Goal: Transaction & Acquisition: Book appointment/travel/reservation

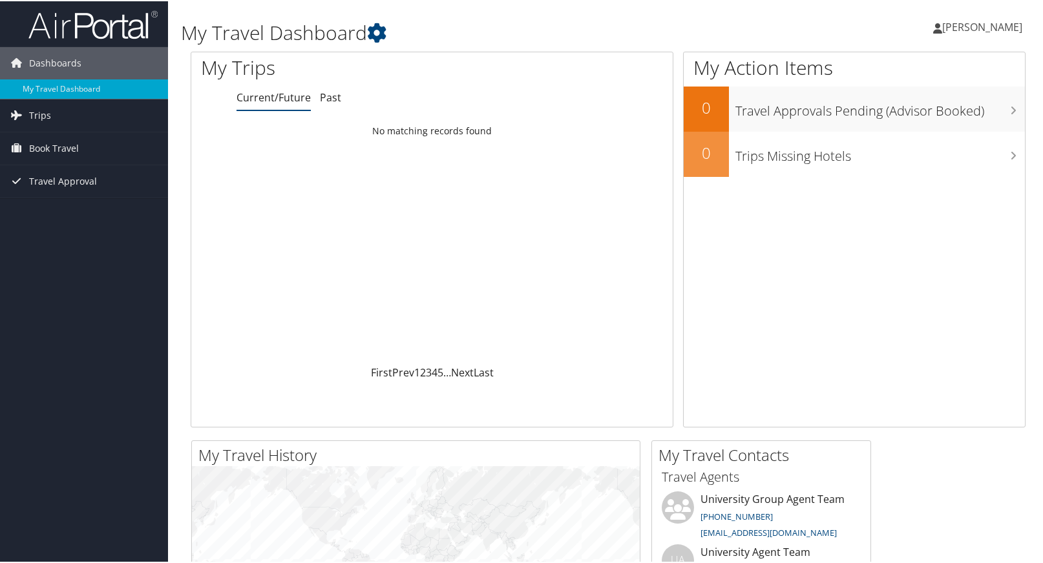
click at [52, 150] on span "Book Travel" at bounding box center [54, 147] width 50 height 32
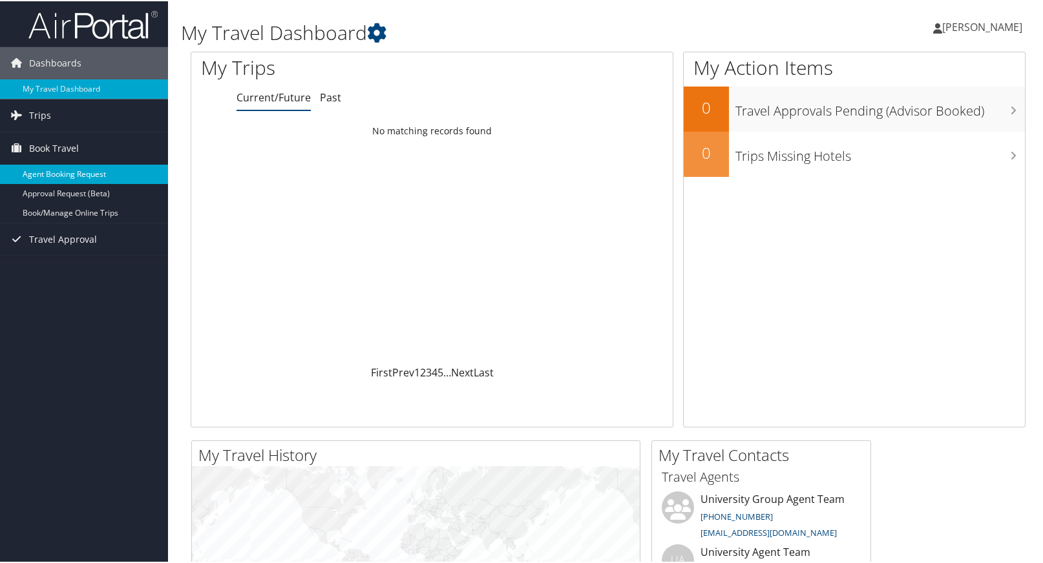
click at [79, 173] on link "Agent Booking Request" at bounding box center [84, 172] width 168 height 19
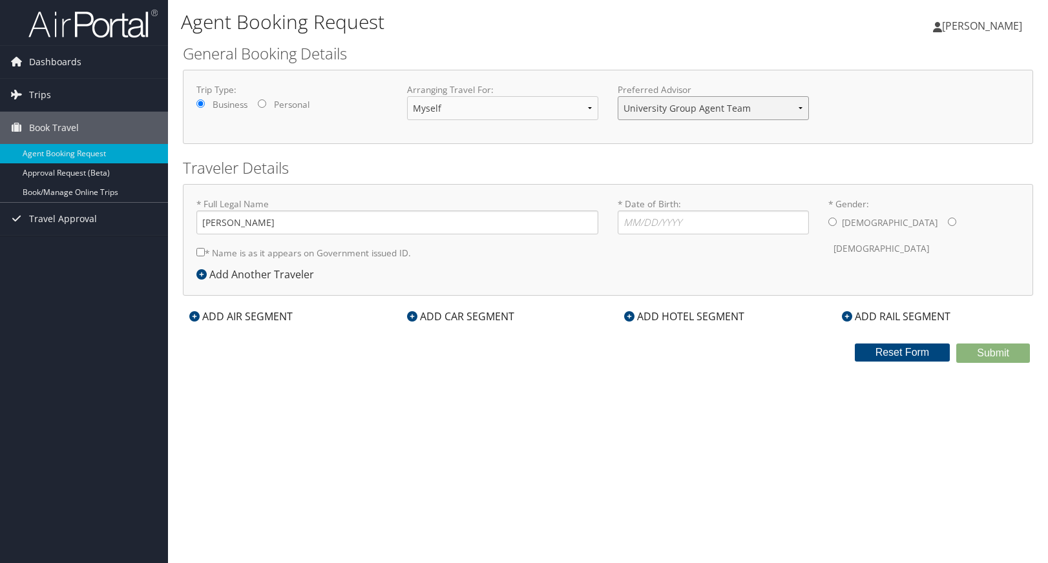
click at [732, 111] on select "University Group Agent Team University Agent Team Group/Athletic Bookings" at bounding box center [713, 108] width 191 height 24
click at [732, 227] on input "* Date of Birth: Invalid Date" at bounding box center [713, 223] width 191 height 24
type input "01/05/1973"
click at [833, 224] on input "* Gender: Male Female" at bounding box center [832, 222] width 8 height 8
radio input "true"
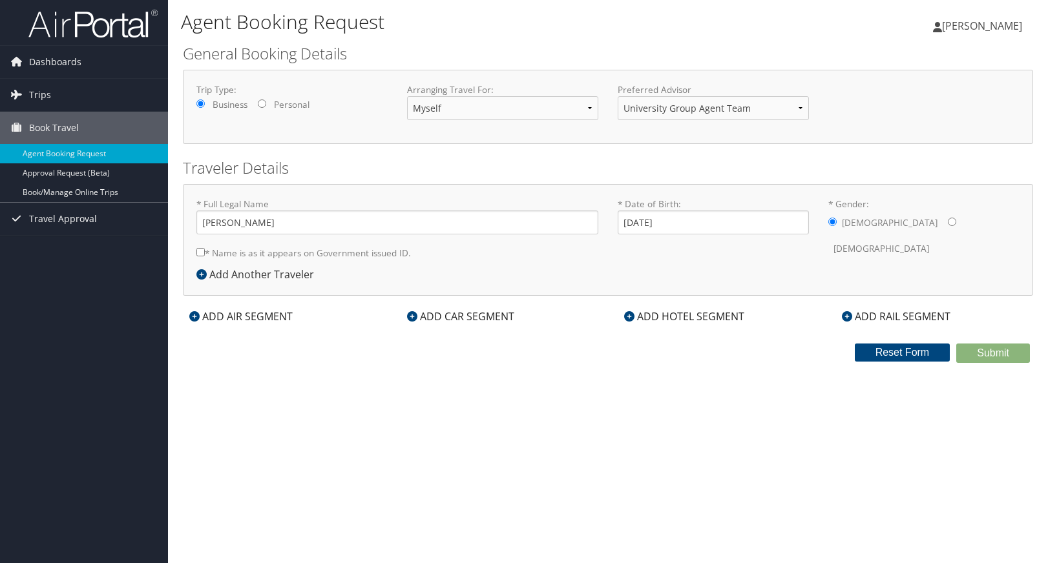
click at [198, 251] on input "* Name is as it appears on Government issued ID." at bounding box center [200, 252] width 8 height 8
checkbox input "true"
click at [786, 109] on select "University Group Agent Team University Agent Team Group/Athletic Bookings" at bounding box center [713, 108] width 191 height 24
click at [723, 107] on select "University Group Agent Team University Agent Team Group/Athletic Bookings" at bounding box center [713, 108] width 191 height 24
click at [529, 108] on select "Myself Another Traveler Guest Traveler" at bounding box center [502, 108] width 191 height 24
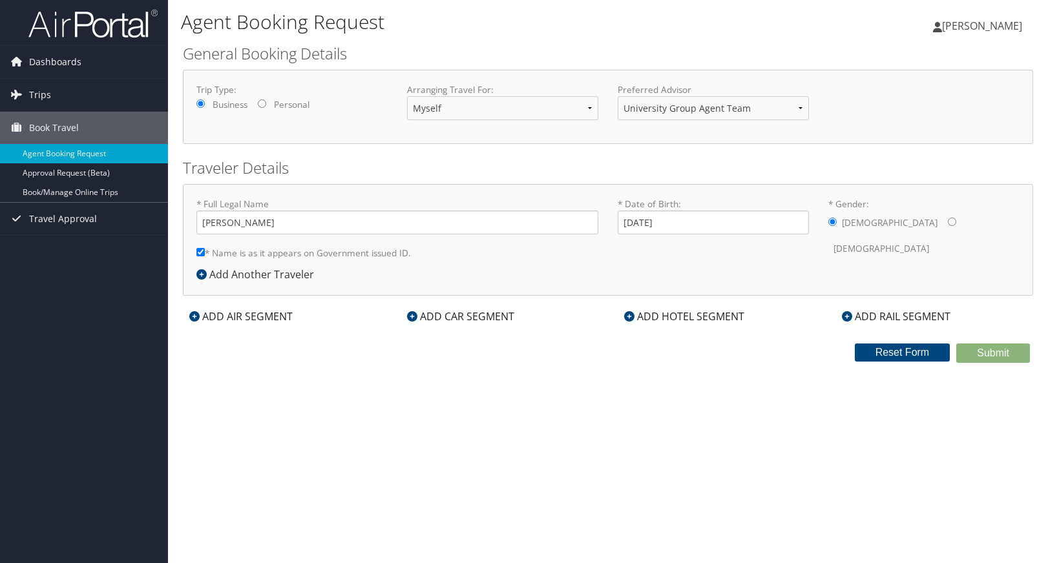
click at [205, 316] on div "ADD AIR SEGMENT" at bounding box center [241, 317] width 116 height 16
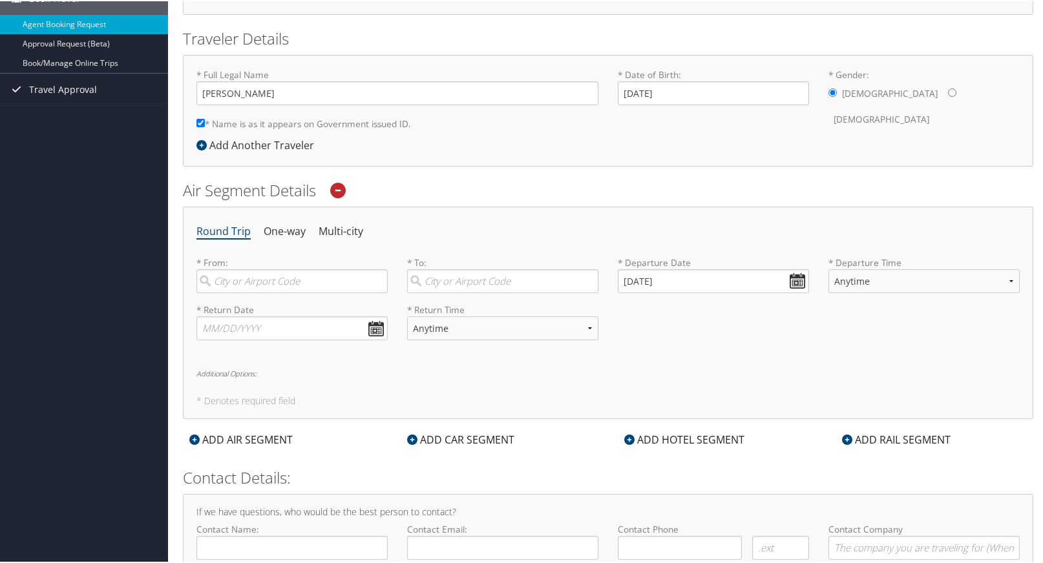
scroll to position [132, 0]
click at [275, 285] on input "search" at bounding box center [291, 279] width 191 height 24
type input "Seattle"
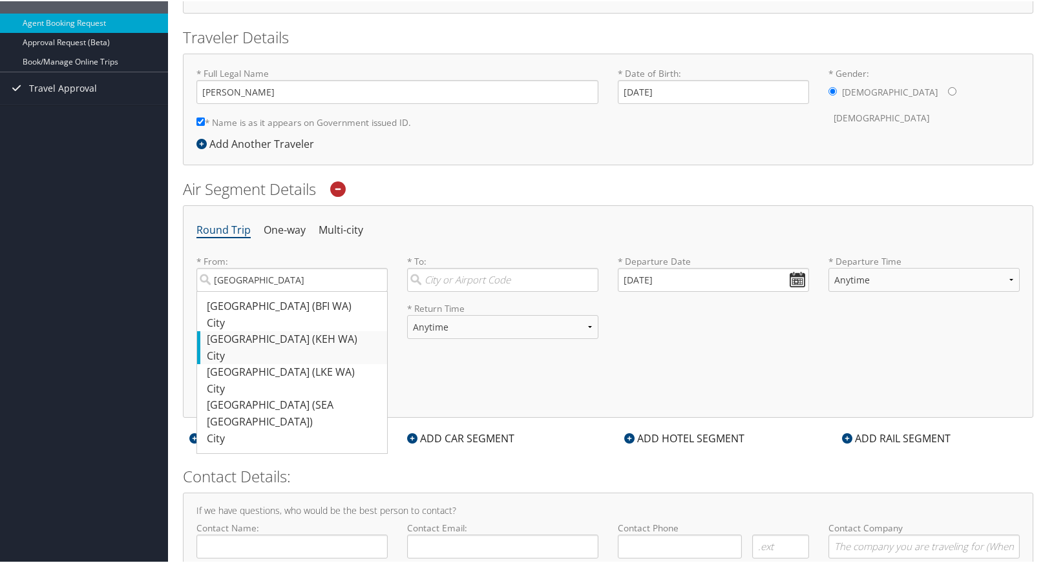
scroll to position [198, 0]
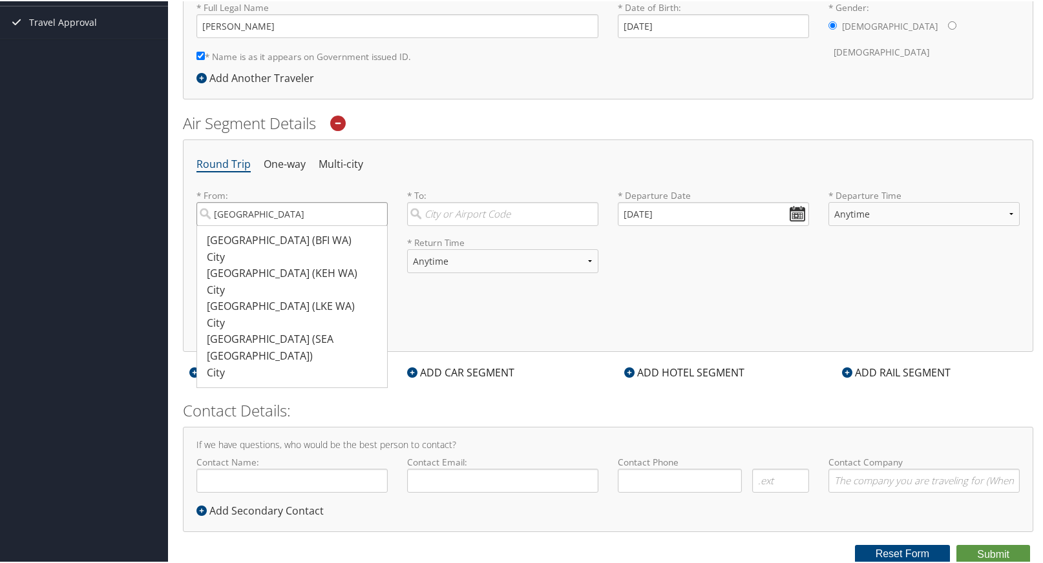
click at [284, 219] on input "Seattle" at bounding box center [291, 213] width 191 height 24
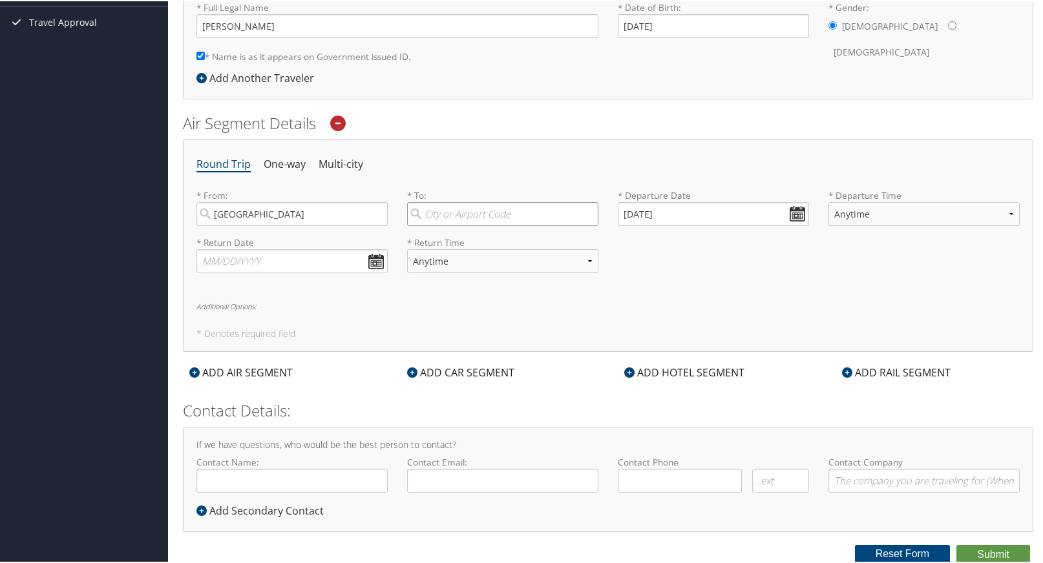
click at [478, 207] on input "search" at bounding box center [502, 213] width 191 height 24
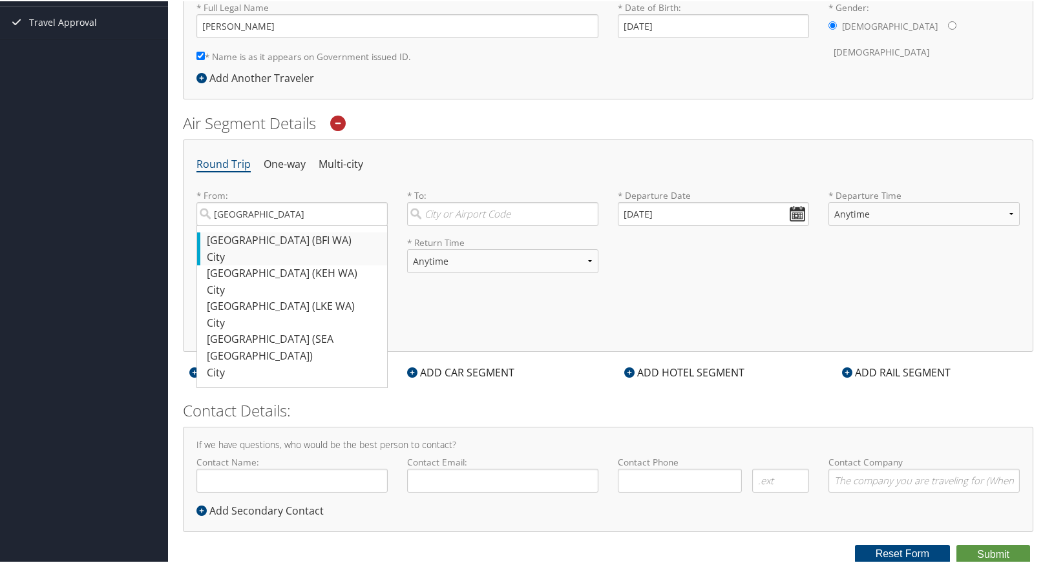
click at [258, 245] on div "Seattle (BFI WA)" at bounding box center [294, 239] width 174 height 17
click at [258, 225] on input "Seattle" at bounding box center [291, 213] width 191 height 24
type input "Seattle (BFI WA)"
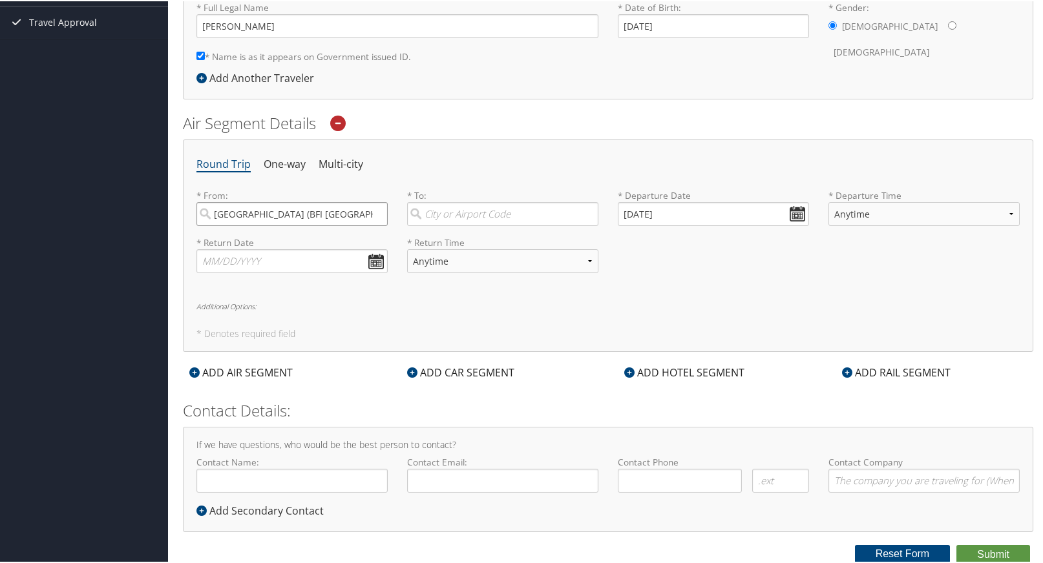
click at [257, 213] on input "Seattle (BFI WA)" at bounding box center [291, 213] width 191 height 24
click at [309, 213] on input "Seattle (BFI WA)" at bounding box center [291, 213] width 191 height 24
click at [373, 211] on input "Seattle (BFI WA)" at bounding box center [291, 213] width 191 height 24
click at [301, 214] on input "search" at bounding box center [291, 213] width 191 height 24
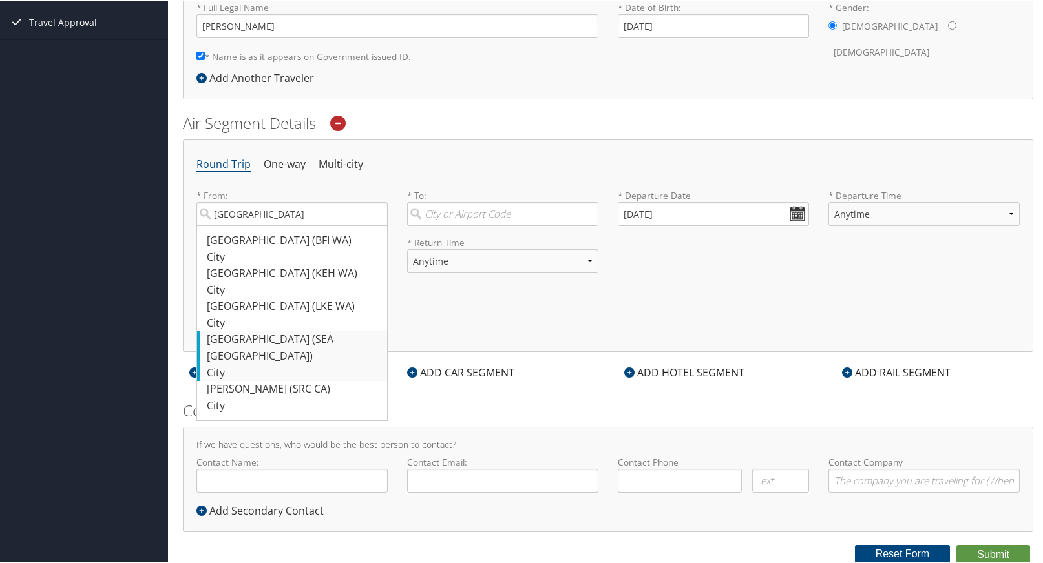
click at [266, 341] on div "Seattle (SEA WA)" at bounding box center [294, 346] width 174 height 33
click at [266, 225] on input "Seattle" at bounding box center [291, 213] width 191 height 24
type input "Seattle (SEA WA)"
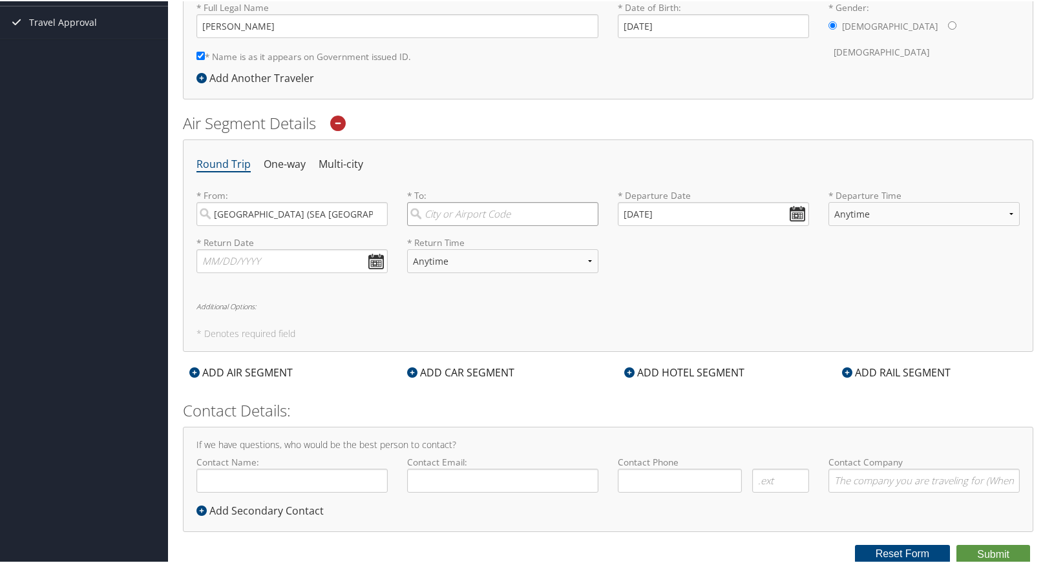
click at [477, 216] on input "search" at bounding box center [502, 213] width 191 height 24
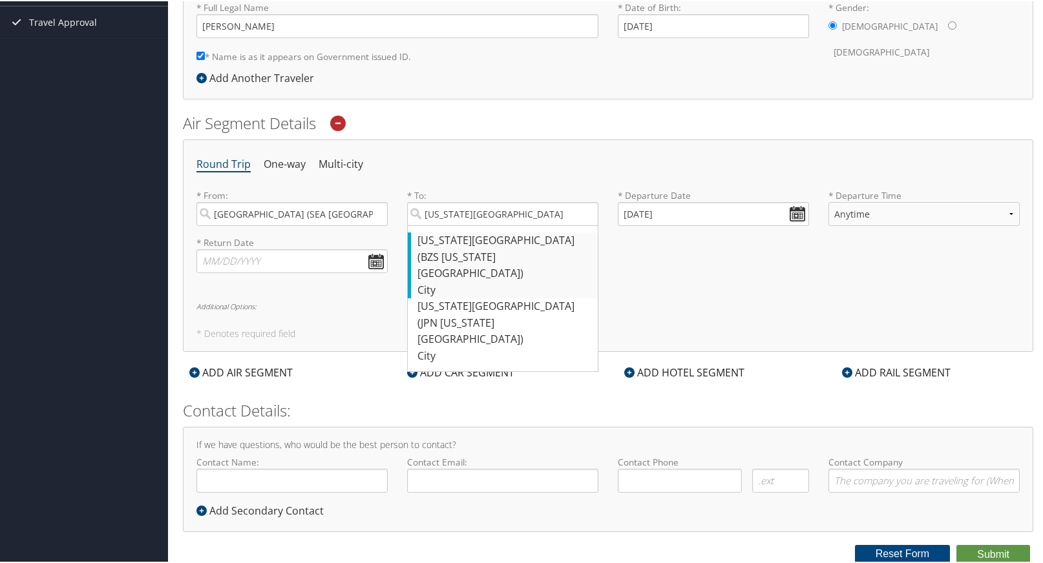
click at [456, 241] on div "Washington DC (BZS Washington DC)" at bounding box center [504, 256] width 174 height 50
click at [456, 225] on input "Washington DC" at bounding box center [502, 213] width 191 height 24
type input "Washington DC (BZS Washington DC)"
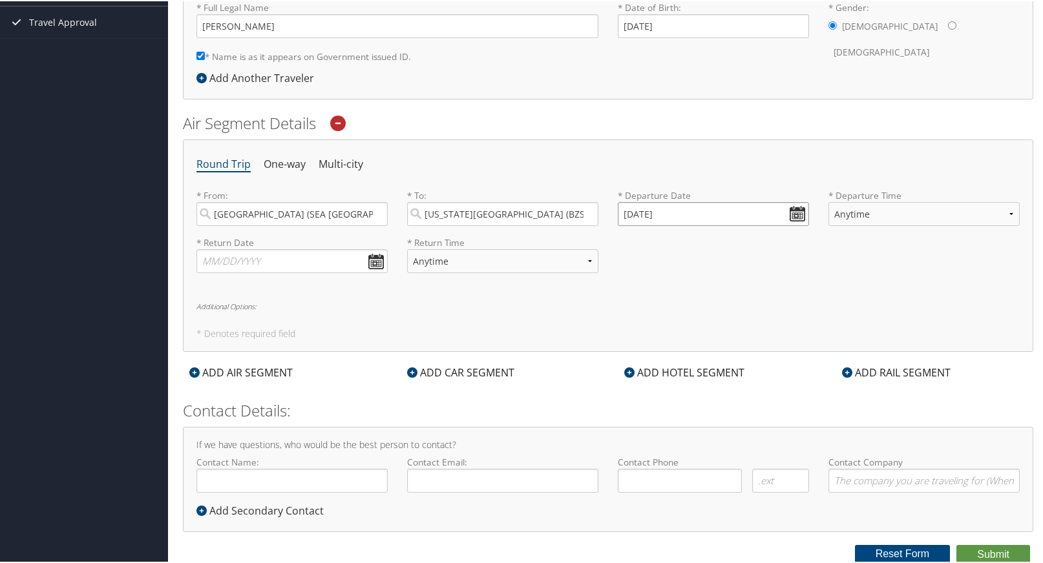
click at [777, 219] on input "10/06/2025" at bounding box center [713, 213] width 191 height 24
click at [689, 353] on td "29" at bounding box center [688, 355] width 17 height 17
type input "10/29/2025"
click at [906, 209] on select "Anytime Early Morning (5AM-7AM) Morning (7AM-12PM) Afternoon (12PM-5PM) Evening…" at bounding box center [923, 213] width 191 height 24
select select "5AM-7AM"
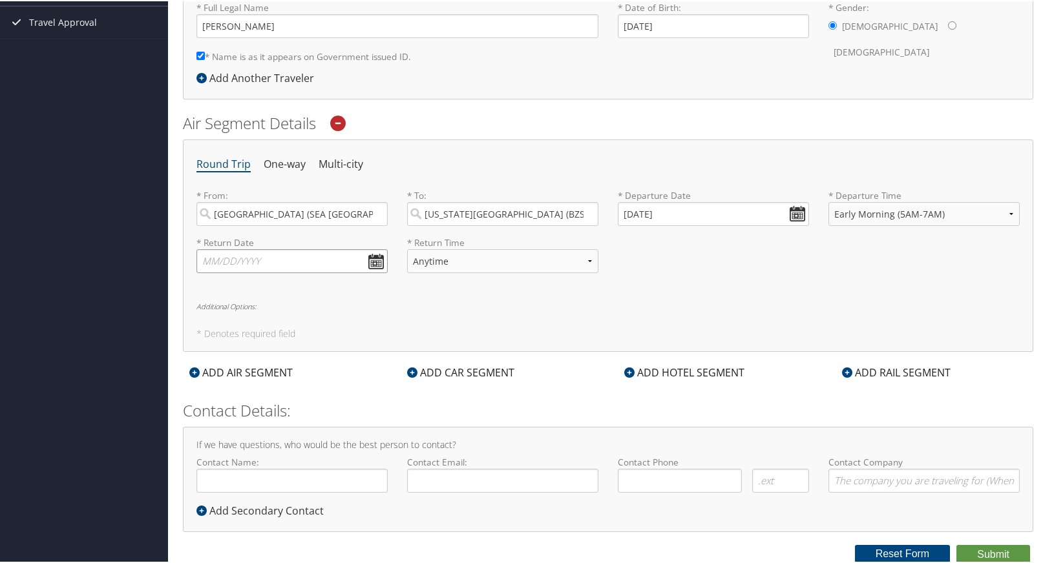
click at [373, 265] on input "text" at bounding box center [291, 260] width 191 height 24
click at [375, 259] on input "text" at bounding box center [291, 260] width 191 height 24
click at [306, 289] on th "Oct 2025" at bounding box center [270, 290] width 92 height 17
click at [329, 290] on th at bounding box center [326, 290] width 17 height 17
click at [251, 347] on td "4" at bounding box center [251, 346] width 17 height 17
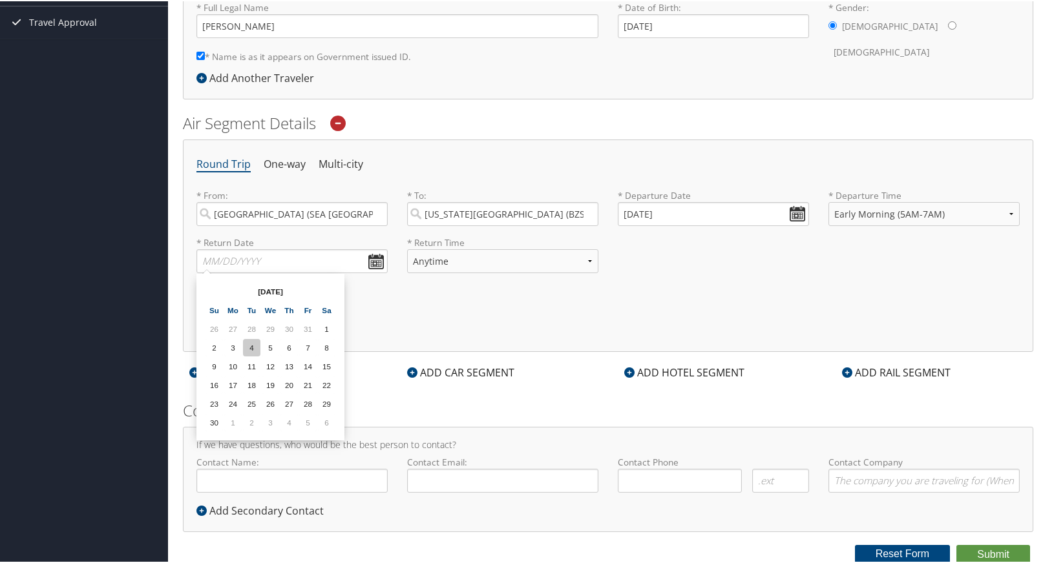
type input "11/04/2025"
click at [494, 263] on select "Anytime Early Morning (5AM-7AM) Morning (7AM-12PM) Afternoon (12PM-5PM) Evening…" at bounding box center [502, 260] width 191 height 24
select select "7AM-12PM"
click at [899, 214] on select "Anytime Early Morning (5AM-7AM) Morning (7AM-12PM) Afternoon (12PM-5PM) Evening…" at bounding box center [923, 213] width 191 height 24
click at [890, 216] on select "Anytime Early Morning (5AM-7AM) Morning (7AM-12PM) Afternoon (12PM-5PM) Evening…" at bounding box center [923, 213] width 191 height 24
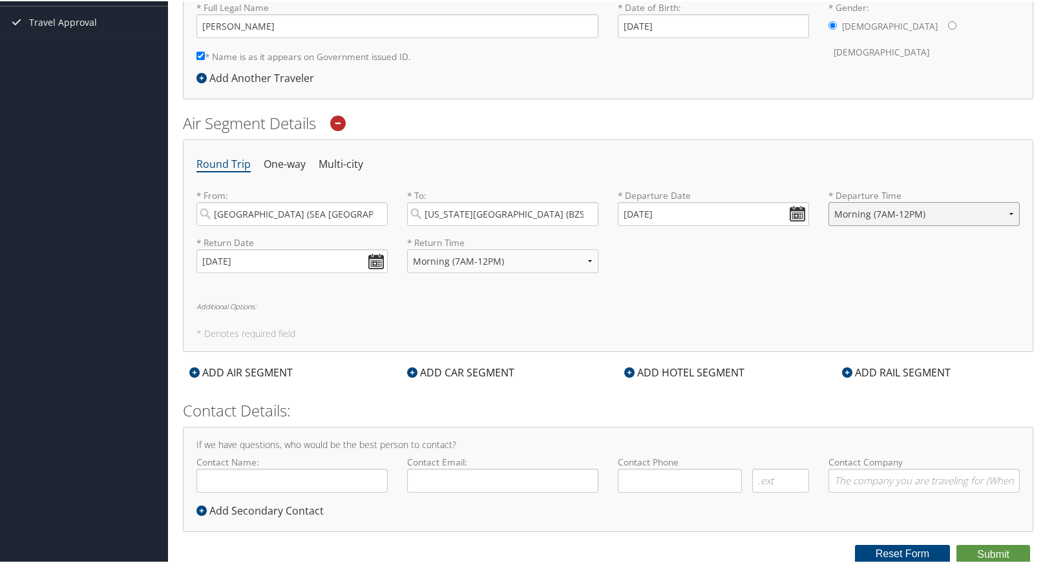
select select "5AM-7AM"
click at [284, 482] on input "Contact Name:" at bounding box center [291, 480] width 191 height 24
click at [460, 402] on h2 "Contact Details:" at bounding box center [608, 410] width 850 height 22
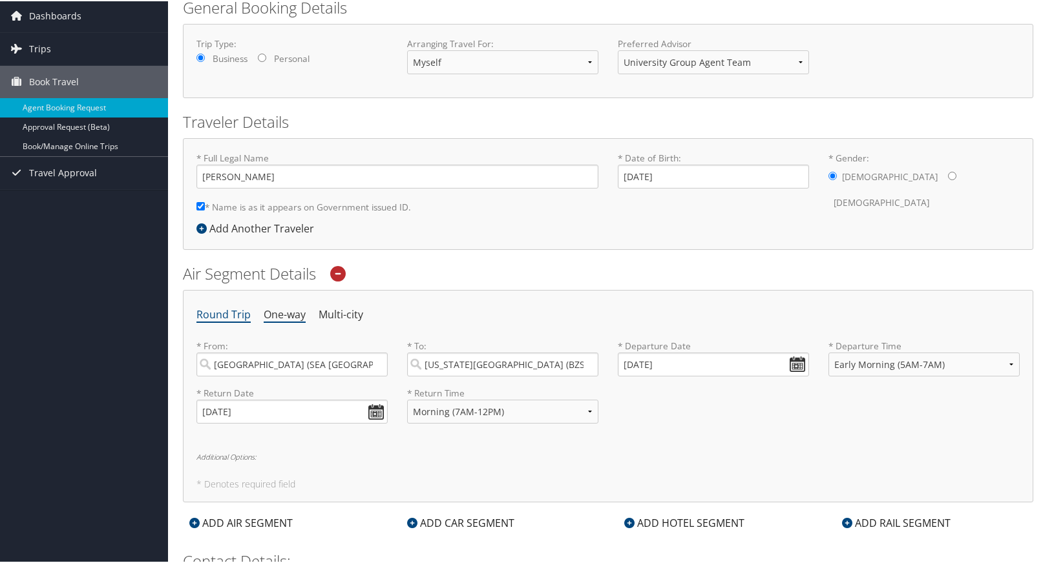
scroll to position [0, 0]
